Goal: Task Accomplishment & Management: Complete application form

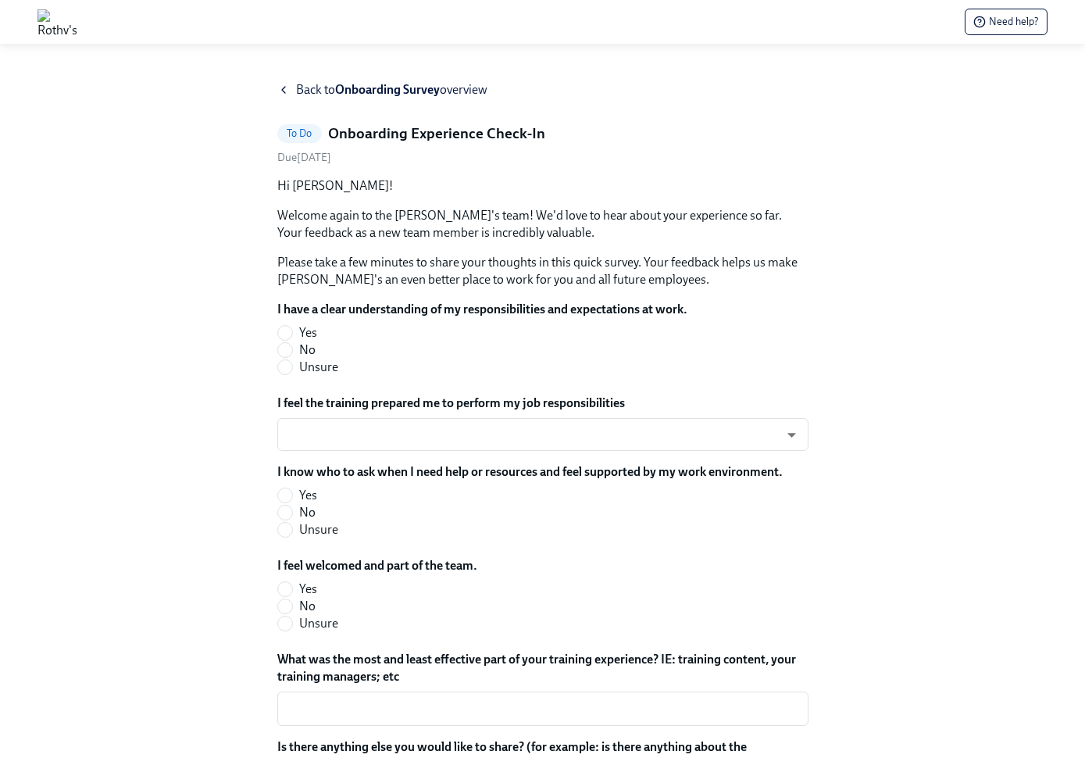
click at [290, 331] on input "Yes" at bounding box center [285, 333] width 14 height 14
radio input "true"
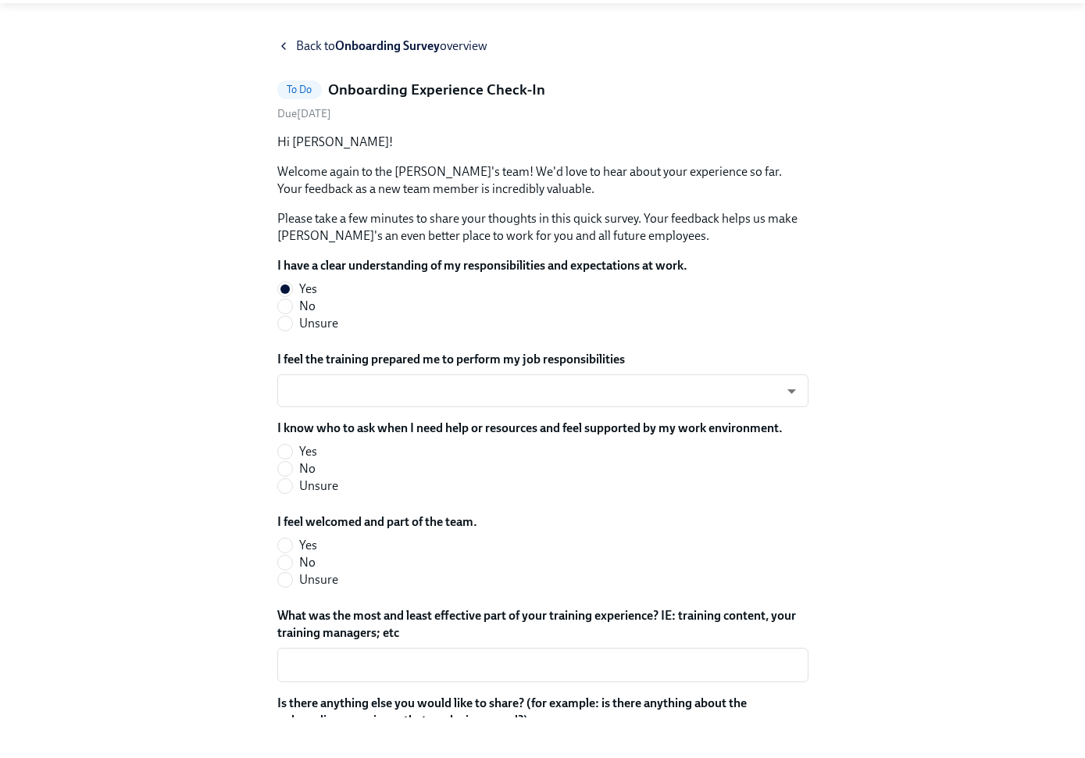
scroll to position [5, 0]
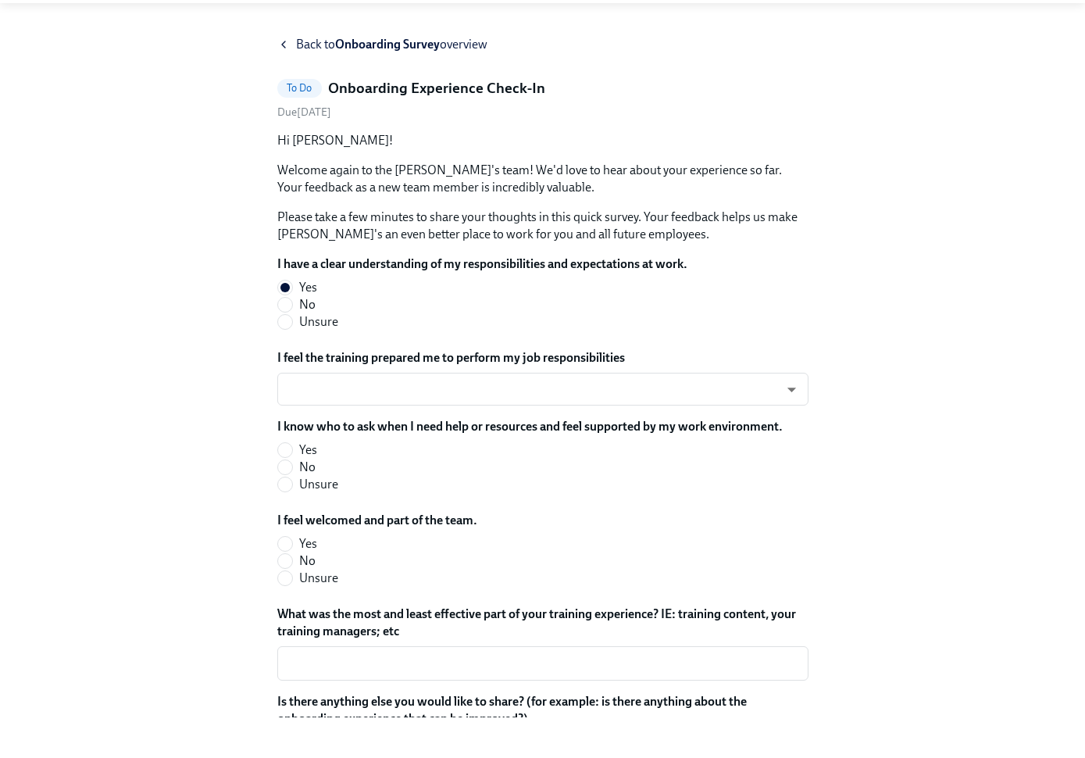
click at [431, 382] on body "Need help? Back to Onboarding Survey overview To Do Onboarding Experience Check…" at bounding box center [542, 461] width 1085 height 932
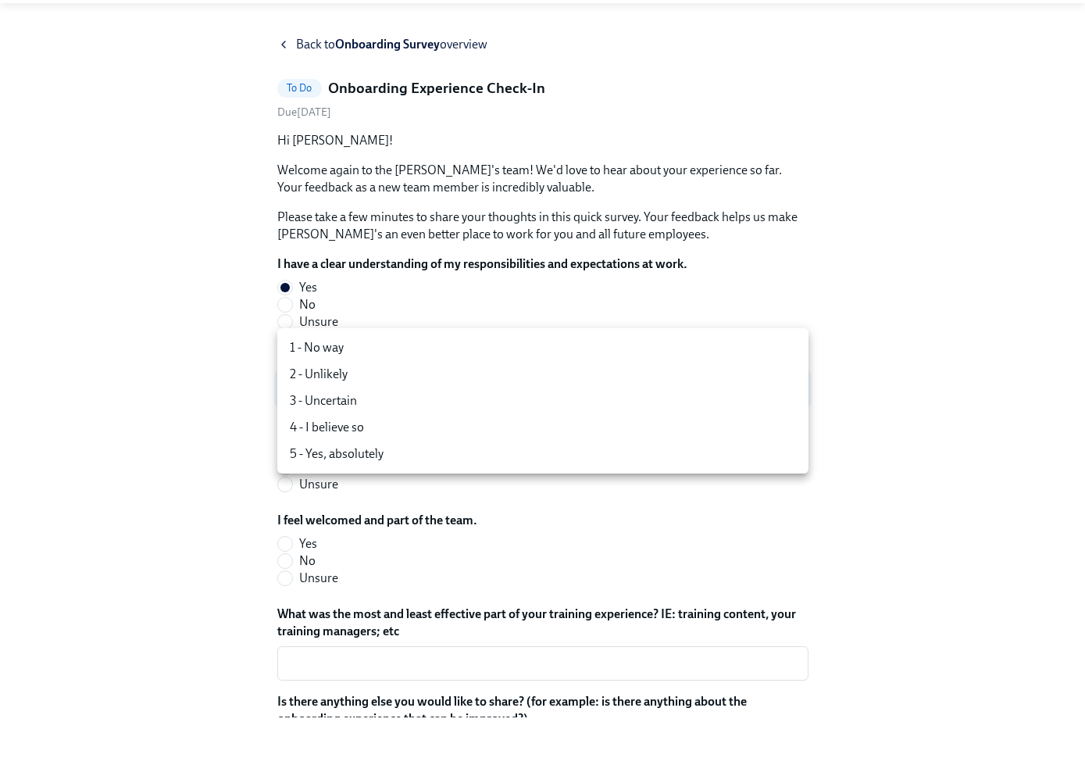
click at [391, 481] on li "5 - Yes, absolutely" at bounding box center [542, 494] width 531 height 27
type input "TVXOjZLlD"
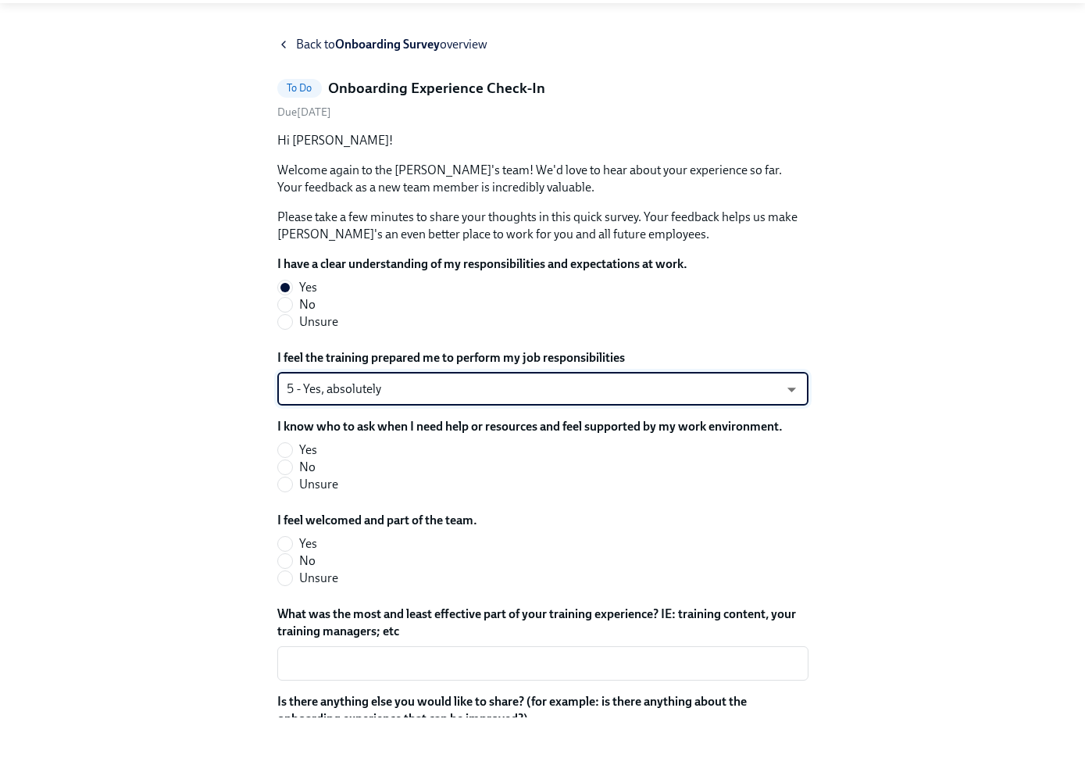
click at [289, 483] on input "Yes" at bounding box center [285, 490] width 14 height 14
radio input "true"
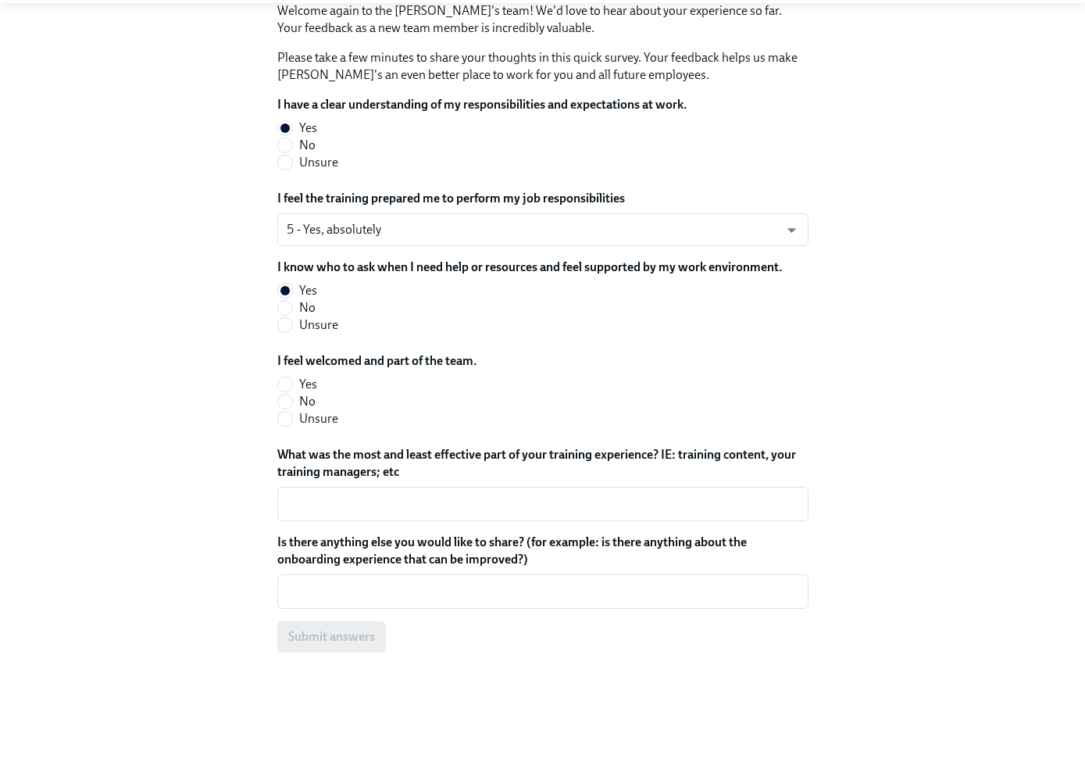
scroll to position [166, 0]
click at [291, 416] on input "Yes" at bounding box center [285, 423] width 14 height 14
radio input "true"
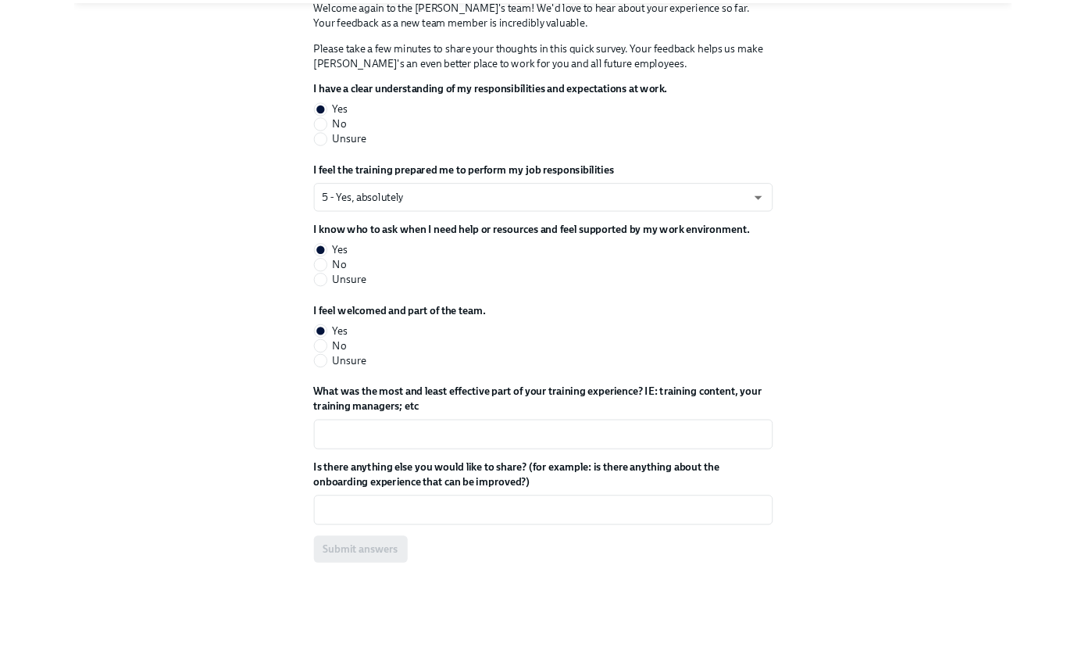
scroll to position [173, 0]
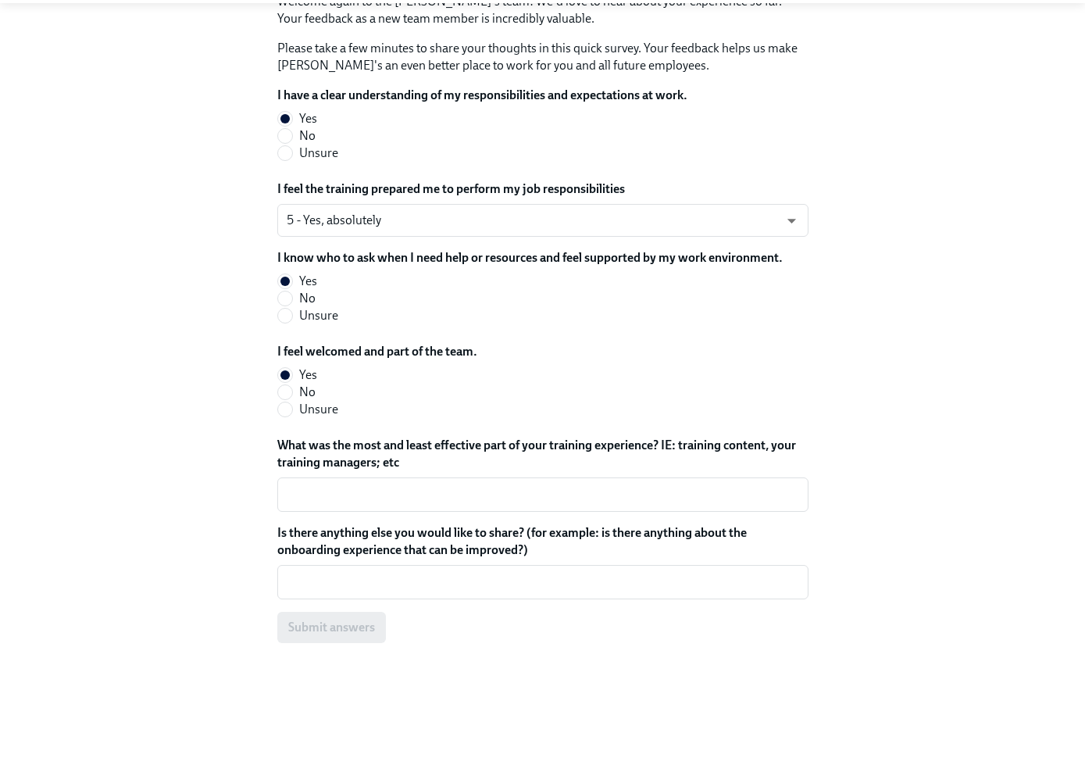
click at [331, 642] on div "Back to Onboarding Survey overview To Do Onboarding Experience Check-In Due [DA…" at bounding box center [542, 314] width 531 height 813
click at [500, 526] on textarea "What was the most and least effective part of your training experience? IE: tra…" at bounding box center [543, 535] width 512 height 19
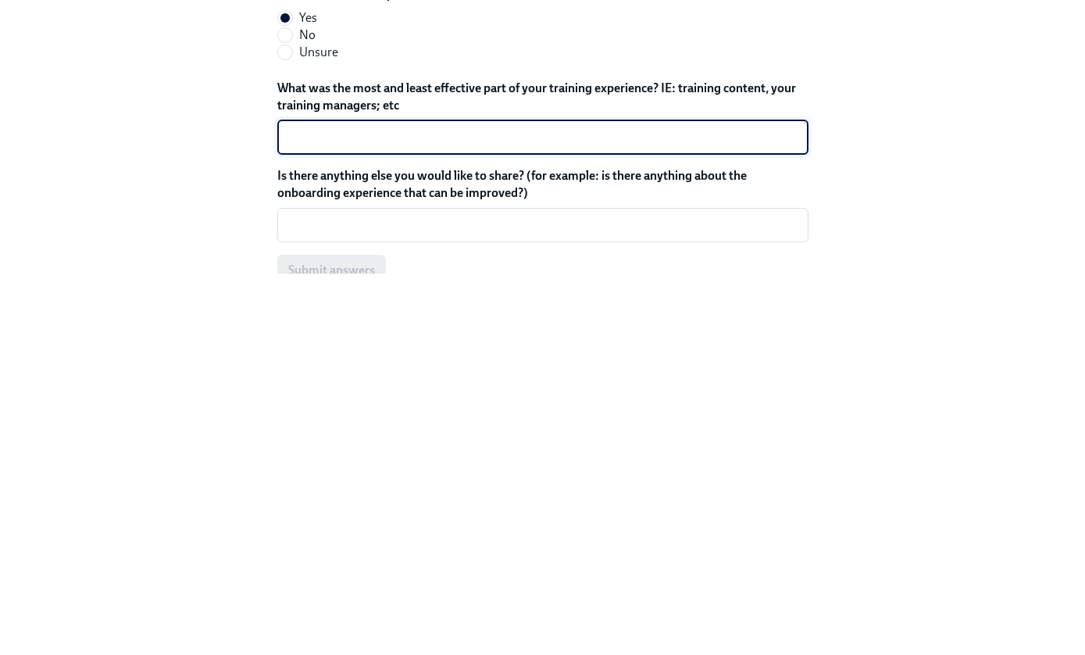
scroll to position [200, 0]
type textarea "Fit session"
click at [744, 579] on div "x ​" at bounding box center [542, 596] width 531 height 34
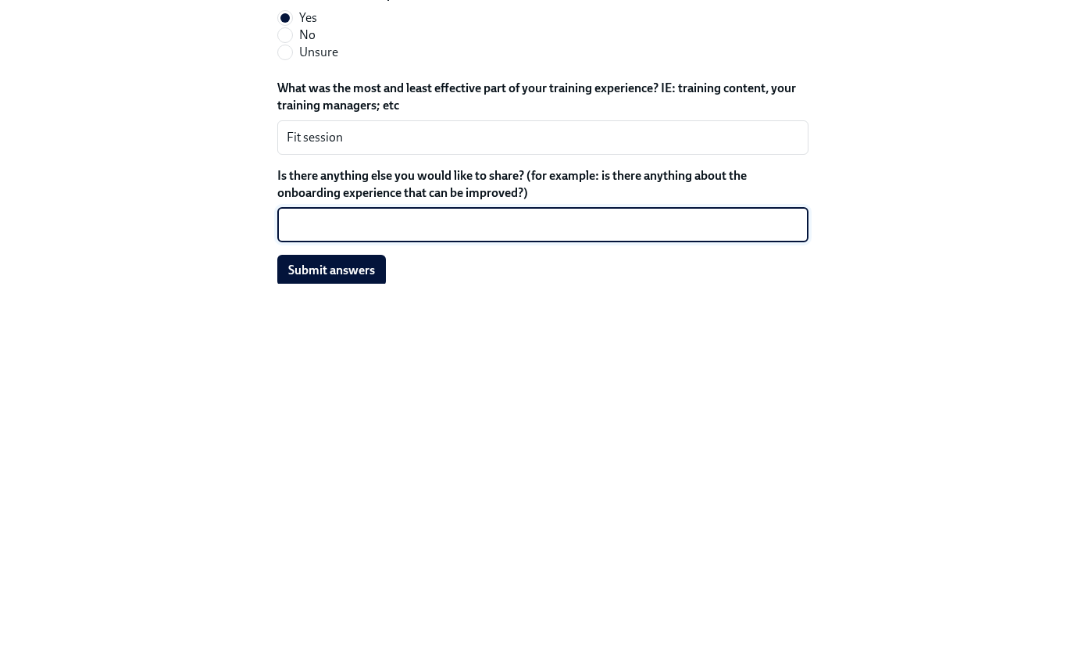
click at [362, 633] on span "Submit answers" at bounding box center [331, 641] width 87 height 16
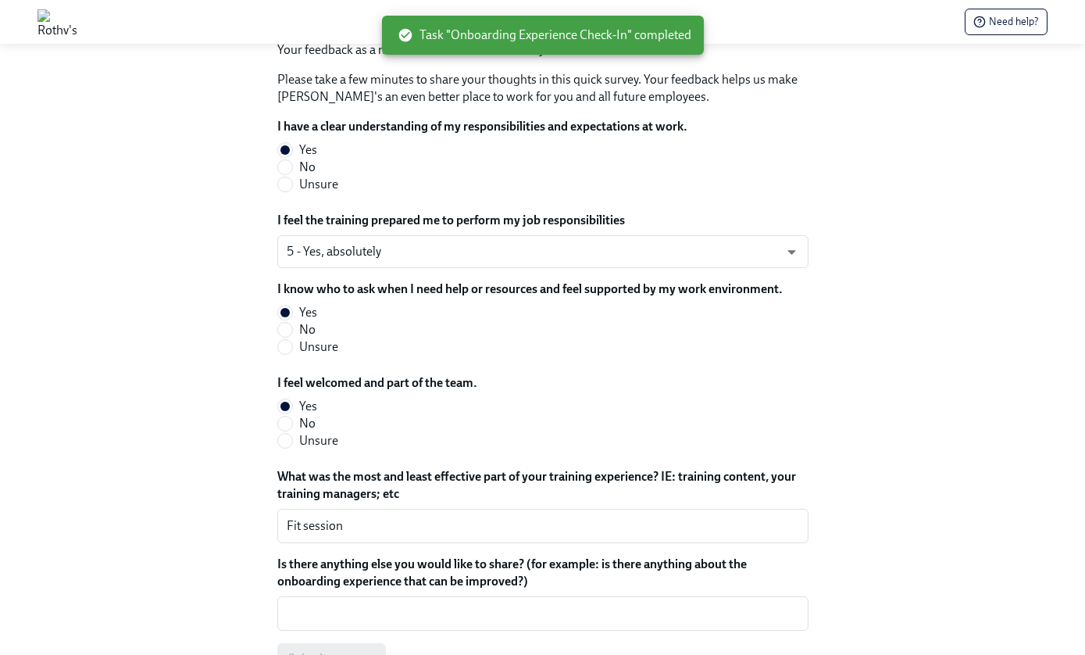
scroll to position [59, 0]
